Goal: Check status: Check status

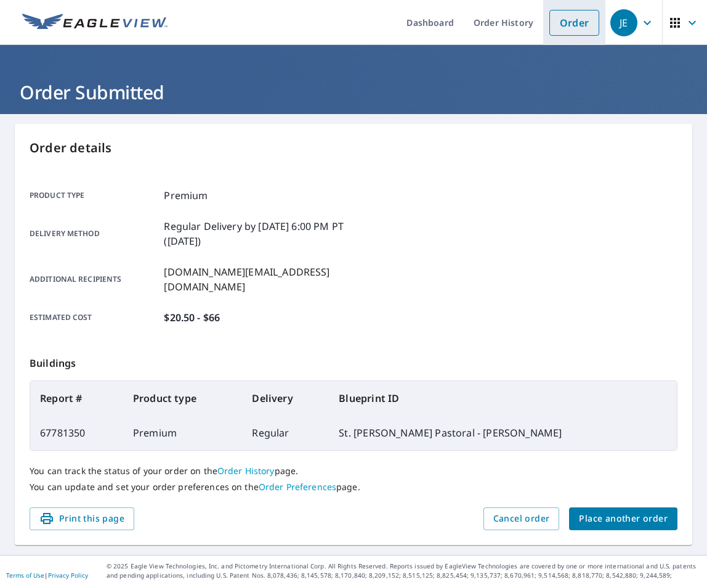
click at [572, 23] on link "Order" at bounding box center [575, 23] width 50 height 26
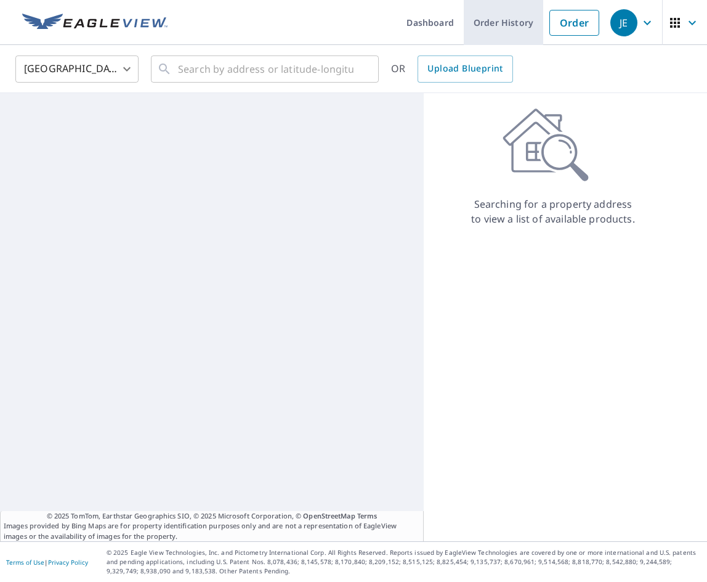
click at [482, 27] on link "Order History" at bounding box center [503, 22] width 79 height 45
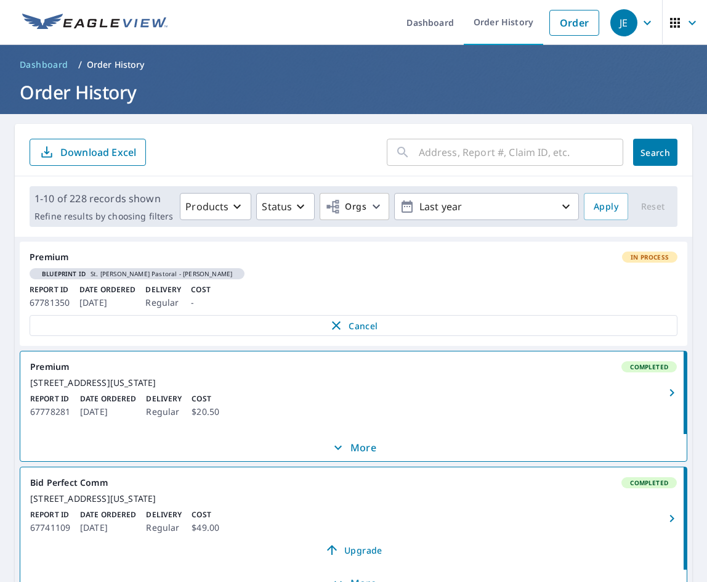
click at [230, 272] on div "Blueprint ID St. [PERSON_NAME] Pastoral - [PERSON_NAME]" at bounding box center [354, 273] width 648 height 12
click at [386, 276] on div "Blueprint ID St. [PERSON_NAME] Pastoral - [PERSON_NAME]" at bounding box center [354, 273] width 648 height 12
